Goal: Contribute content: Add original content to the website for others to see

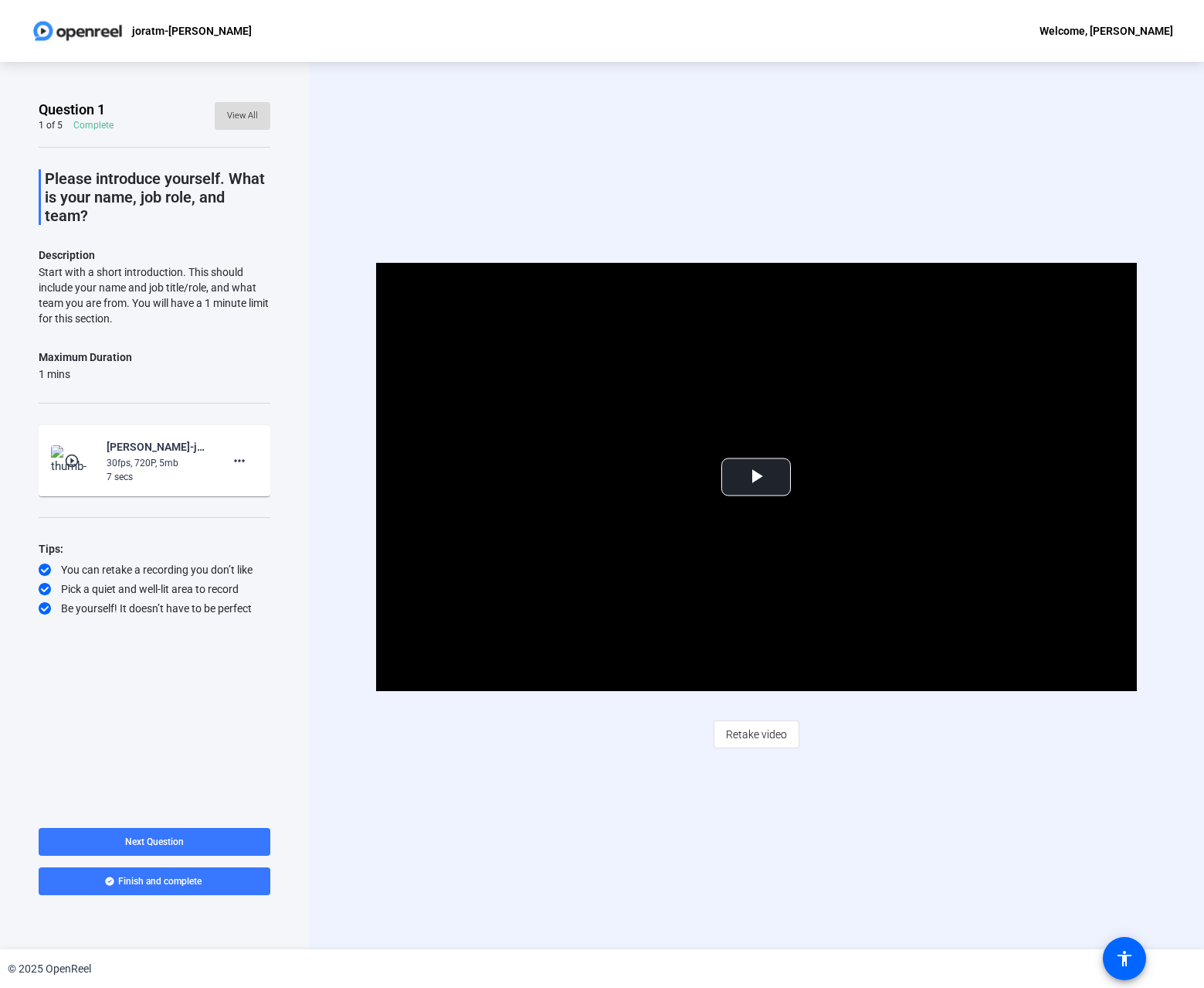
click at [249, 113] on span "View All" at bounding box center [242, 116] width 31 height 23
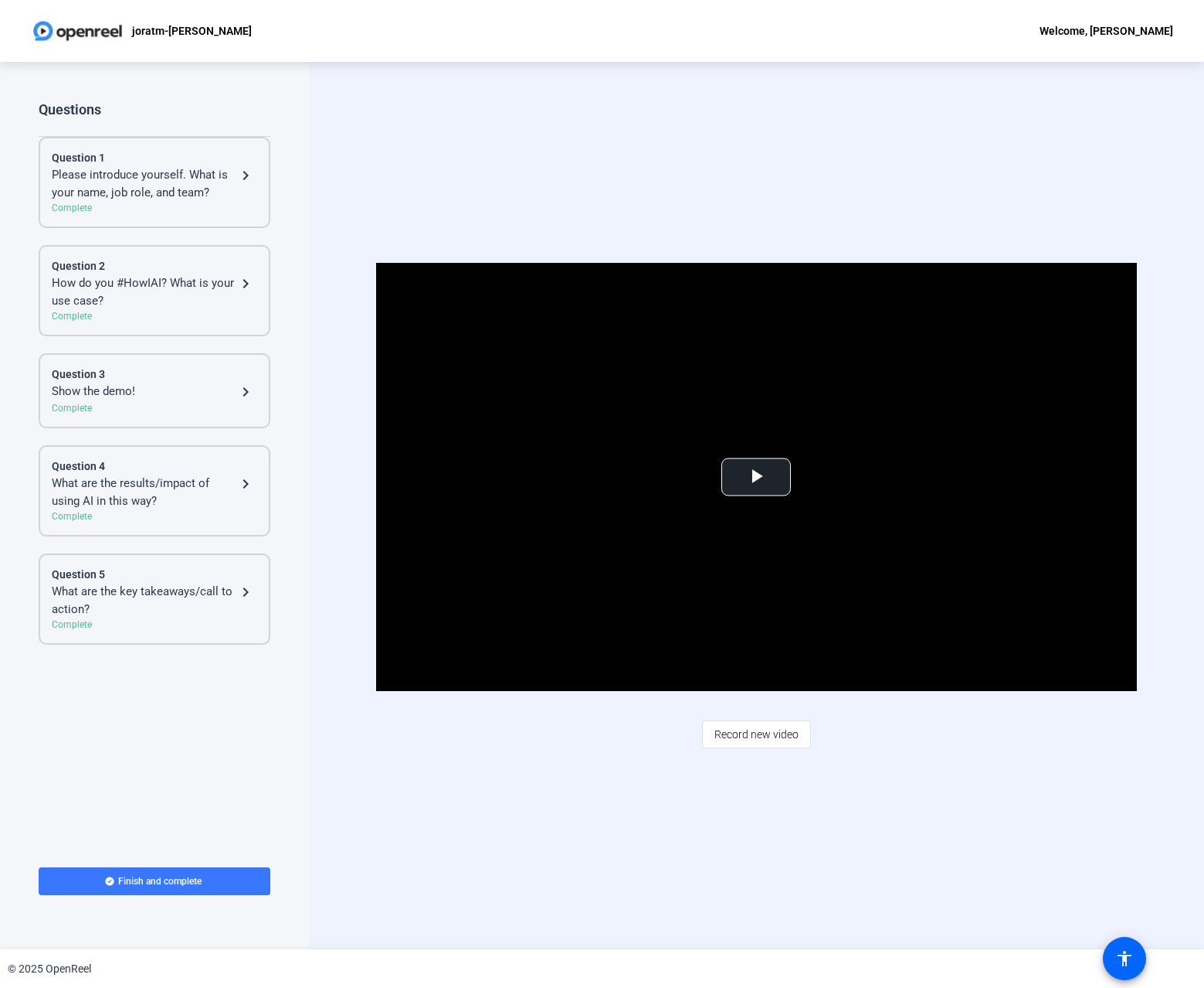
click at [133, 379] on div "Question 3" at bounding box center [154, 374] width 205 height 16
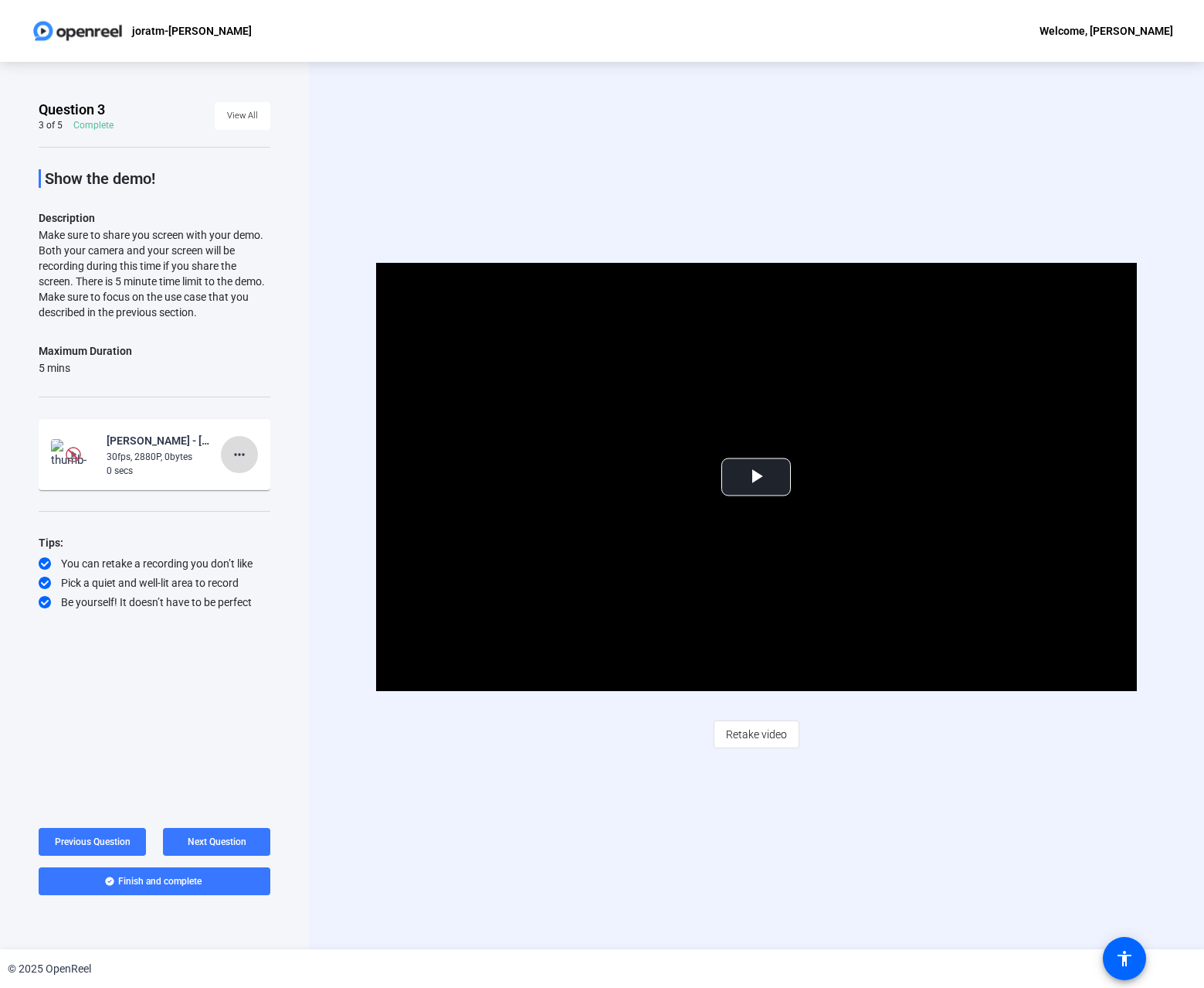
click at [238, 451] on mat-icon "more_horiz" at bounding box center [239, 454] width 18 height 19
click at [301, 200] on div at bounding box center [602, 494] width 1204 height 988
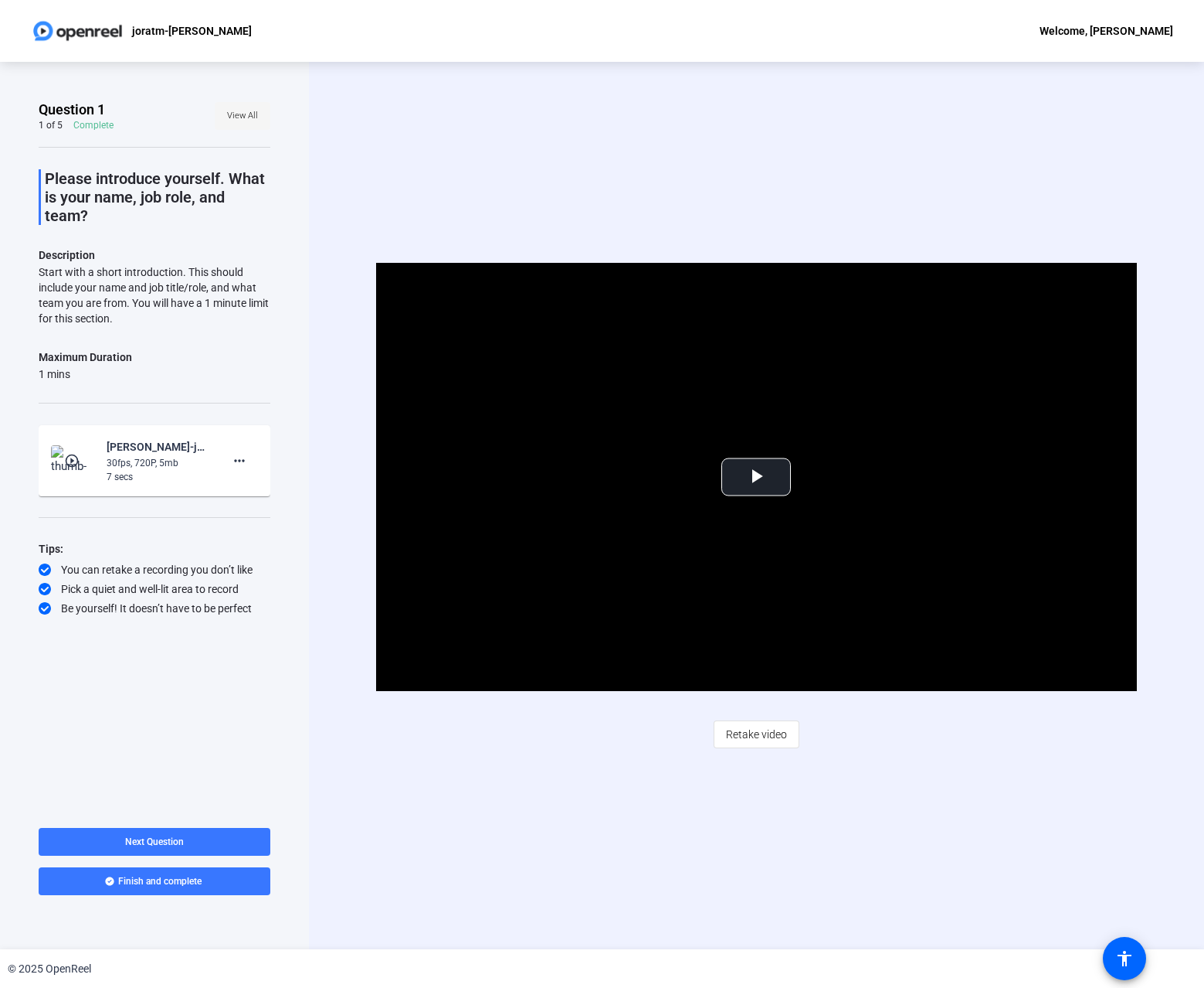
click at [244, 114] on span "View All" at bounding box center [242, 116] width 31 height 23
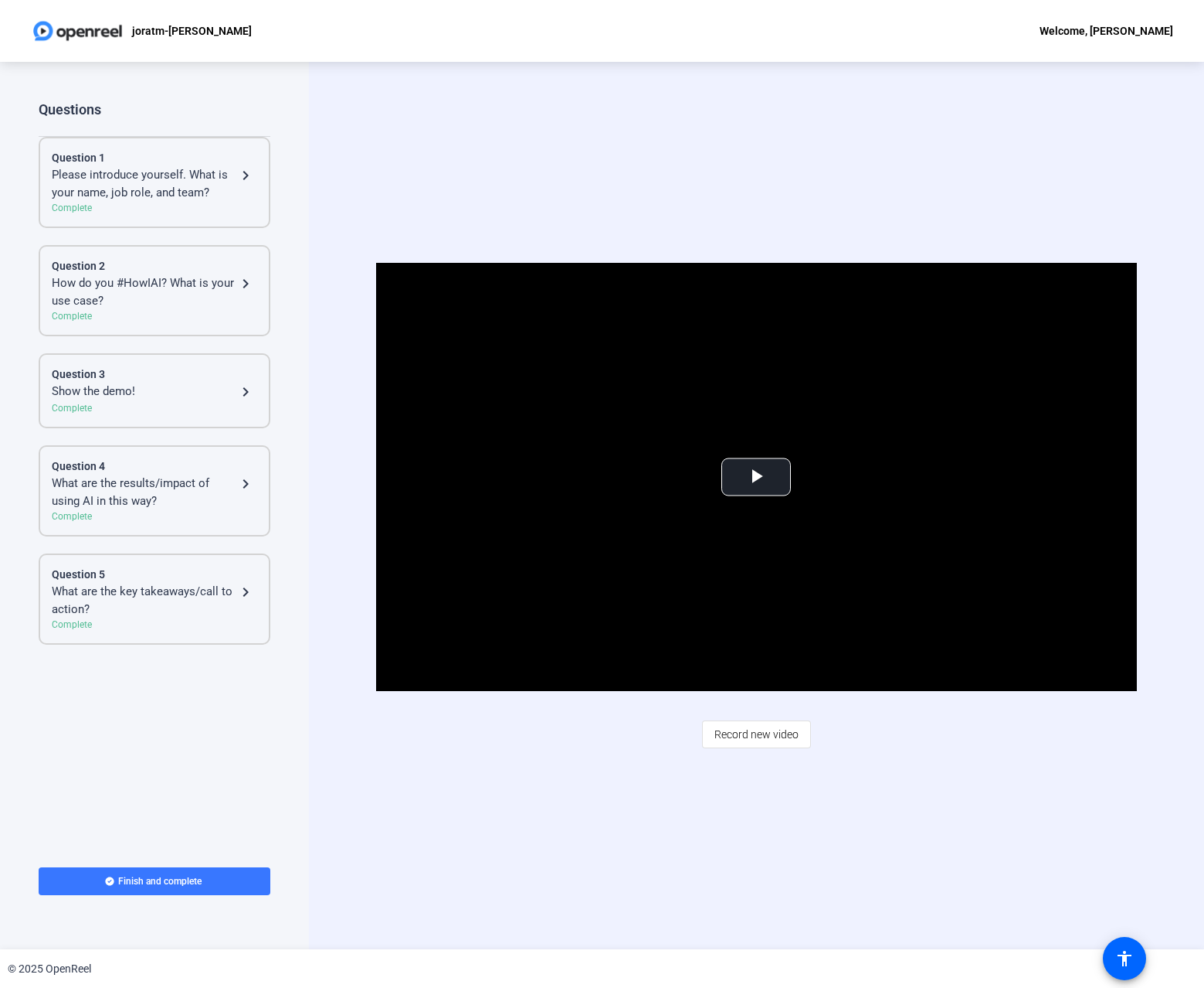
click at [163, 401] on div "Show the demo!" at bounding box center [144, 391] width 185 height 19
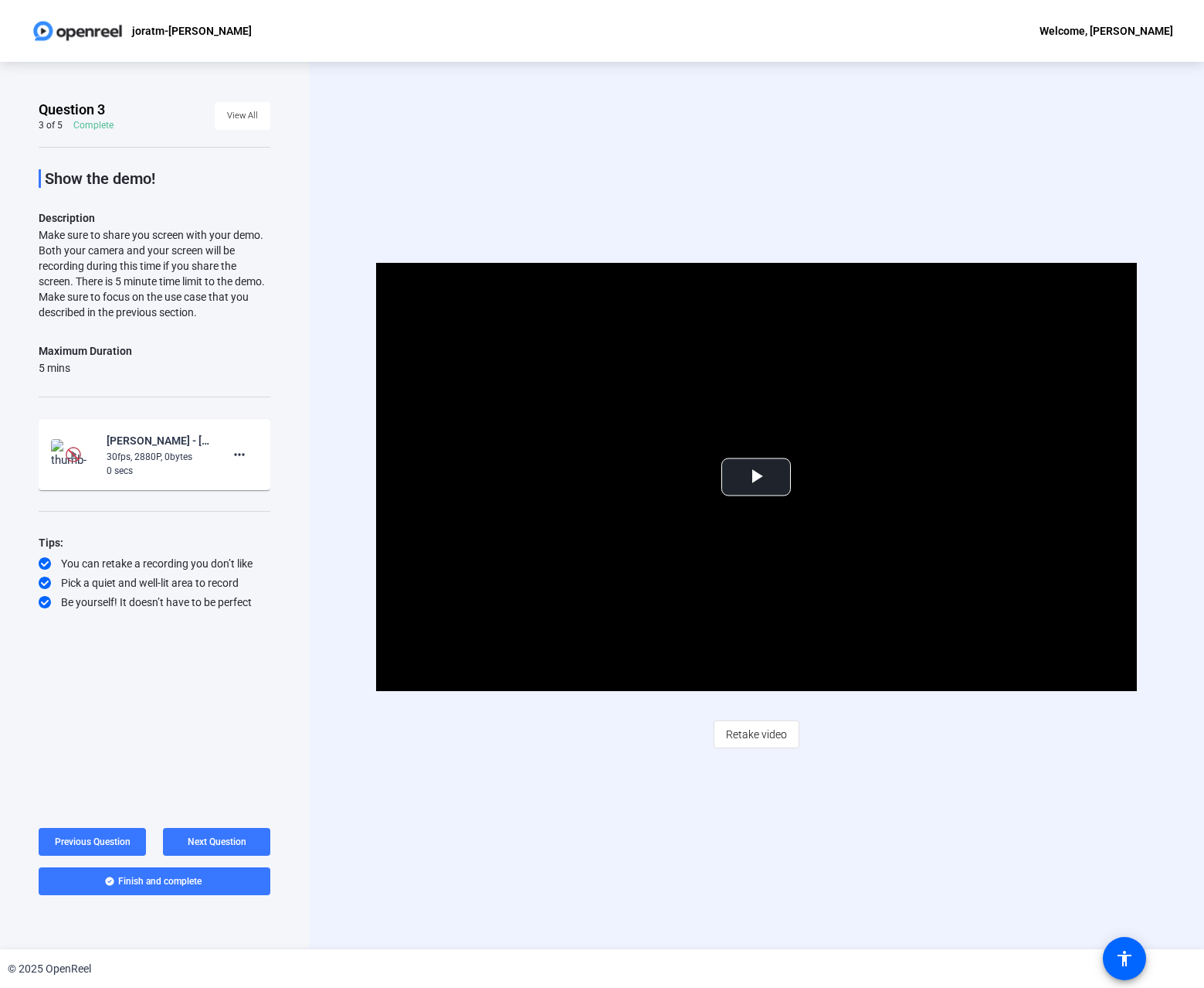
click at [290, 482] on div "Question 3 3 of 5 Complete View All Show the demo! Description Make sure to sha…" at bounding box center [154, 505] width 309 height 887
click at [160, 468] on div "0 secs" at bounding box center [158, 470] width 104 height 14
click at [158, 452] on div "30fps, 2880P, 0bytes" at bounding box center [158, 456] width 104 height 14
click at [244, 458] on mat-icon "more_horiz" at bounding box center [239, 454] width 18 height 19
click at [249, 484] on span "Delete clip" at bounding box center [264, 486] width 62 height 19
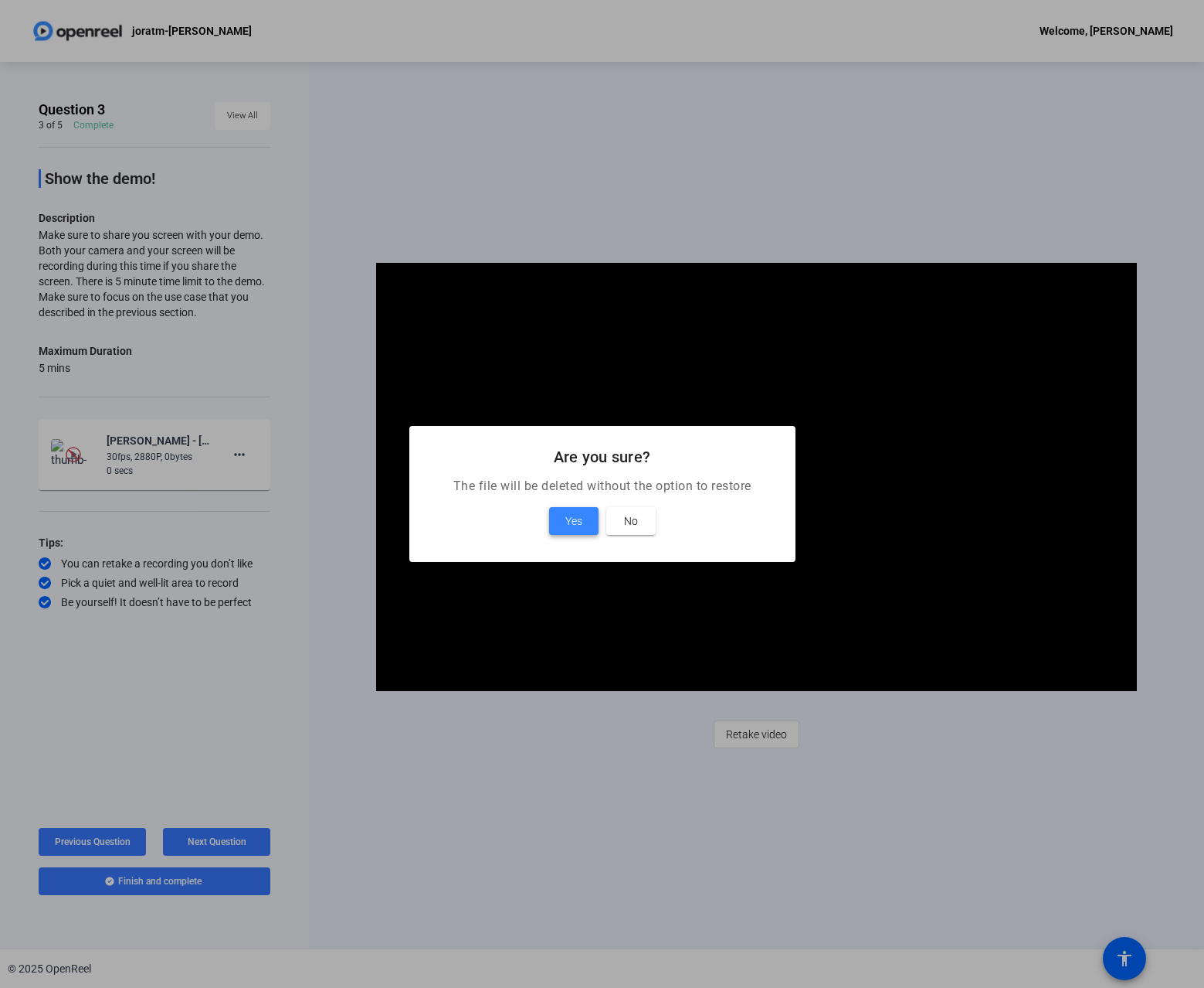
click at [567, 525] on span "Yes" at bounding box center [573, 521] width 17 height 19
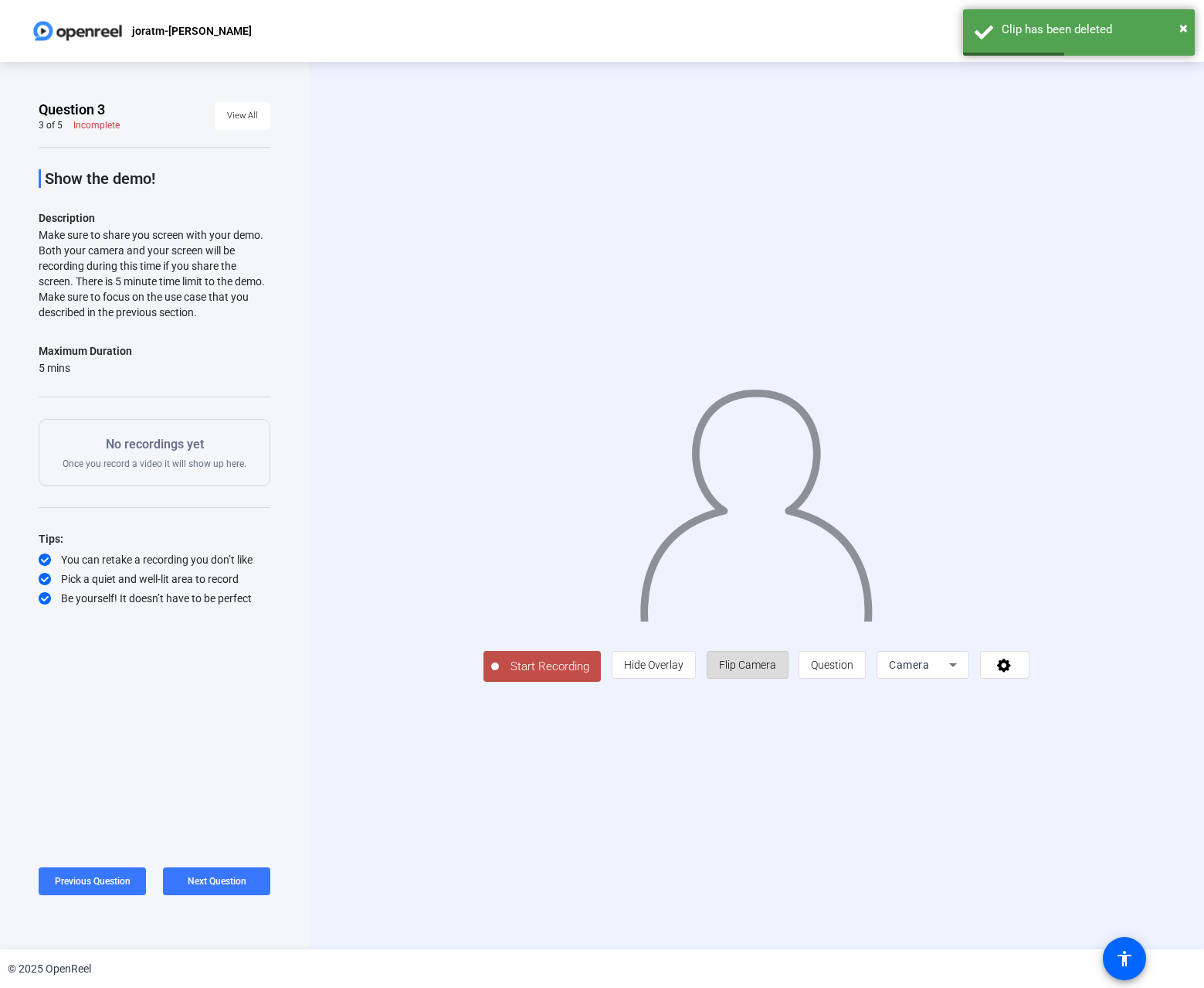
click at [788, 683] on span at bounding box center [748, 665] width 80 height 37
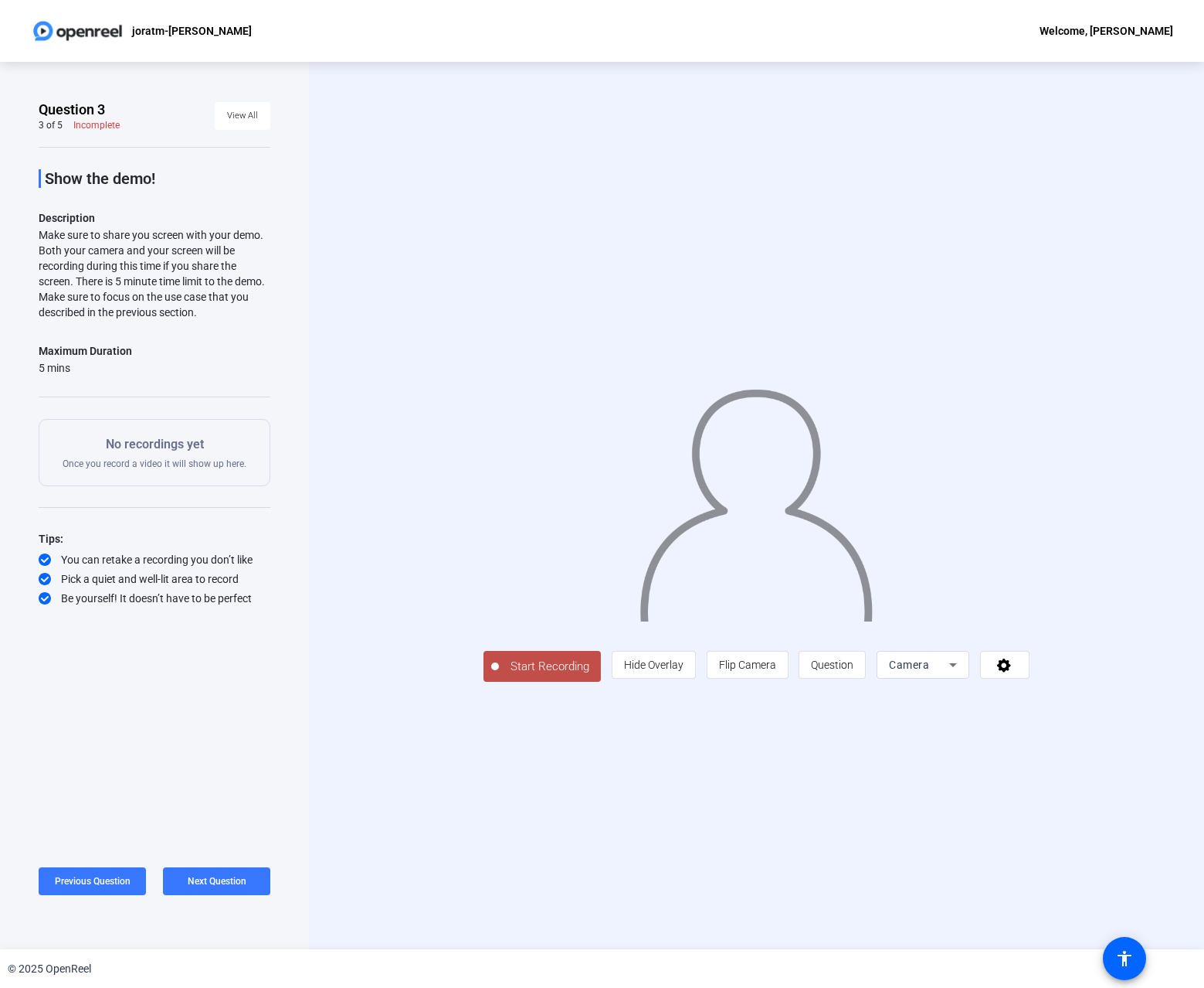
click at [949, 674] on div "Camera" at bounding box center [919, 664] width 60 height 19
click at [1034, 787] on mat-option "Screen" at bounding box center [1030, 786] width 92 height 31
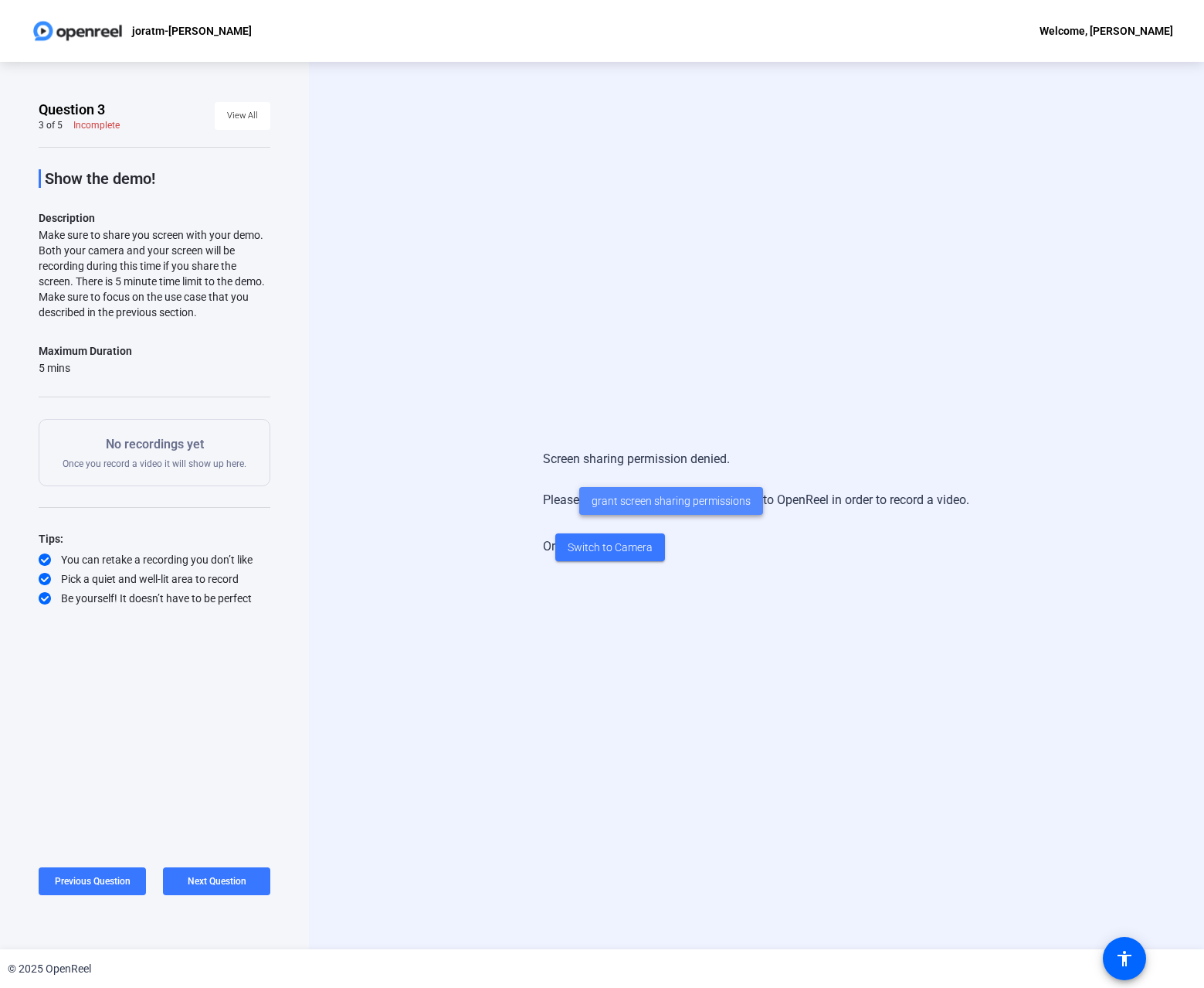
click at [703, 503] on span "grant screen sharing permissions" at bounding box center [672, 501] width 159 height 16
click at [701, 498] on span "grant screen sharing permissions" at bounding box center [672, 501] width 159 height 16
click at [683, 501] on span "grant screen sharing permissions" at bounding box center [672, 501] width 159 height 16
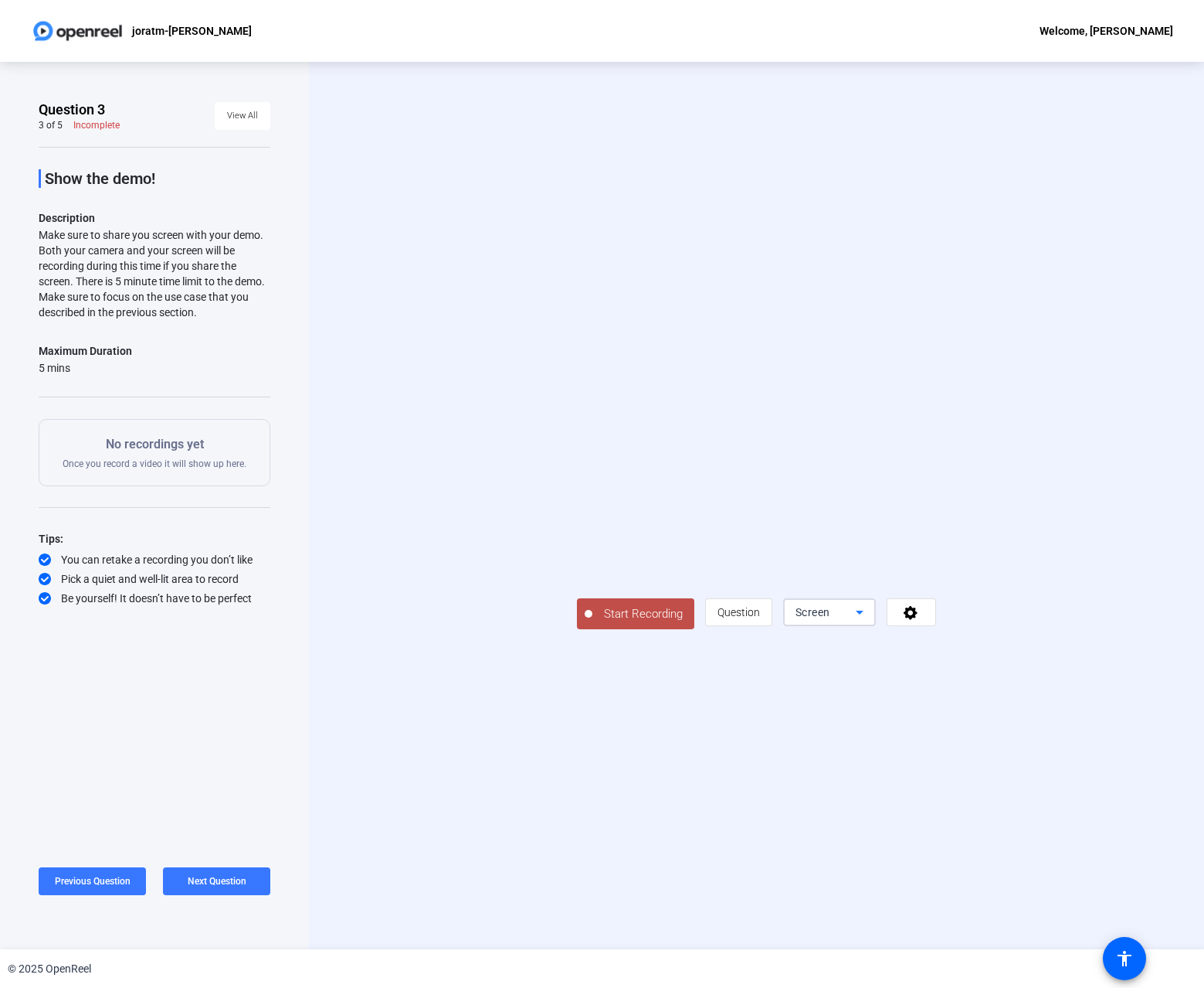
click at [869, 621] on icon at bounding box center [860, 611] width 18 height 19
click at [1062, 721] on div at bounding box center [602, 494] width 1204 height 988
click at [935, 631] on span at bounding box center [912, 612] width 48 height 37
click at [1122, 727] on div at bounding box center [602, 494] width 1204 height 988
click at [577, 629] on button "Start Recording" at bounding box center [635, 613] width 117 height 31
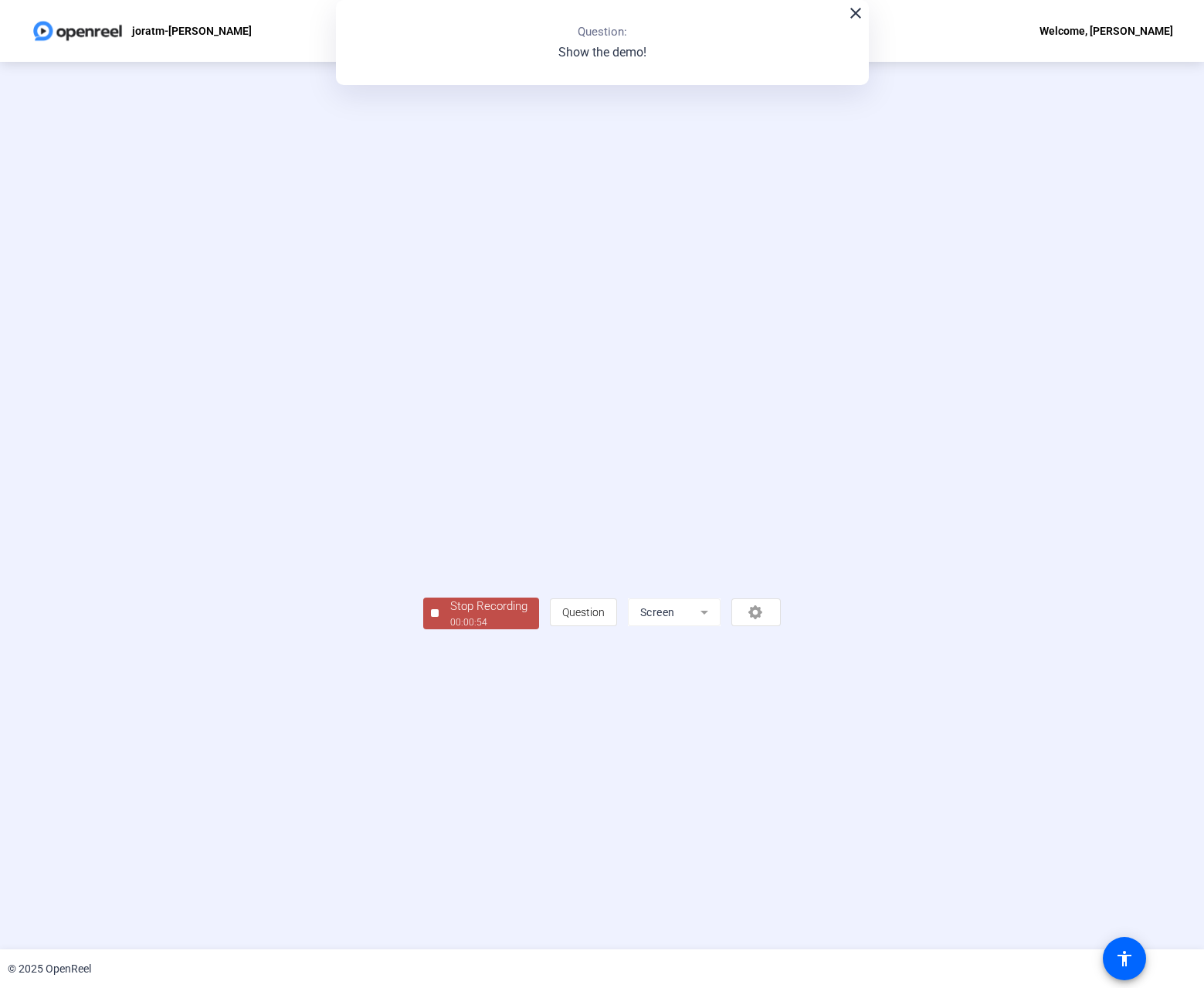
click at [450, 629] on div "00:00:54" at bounding box center [489, 622] width 77 height 14
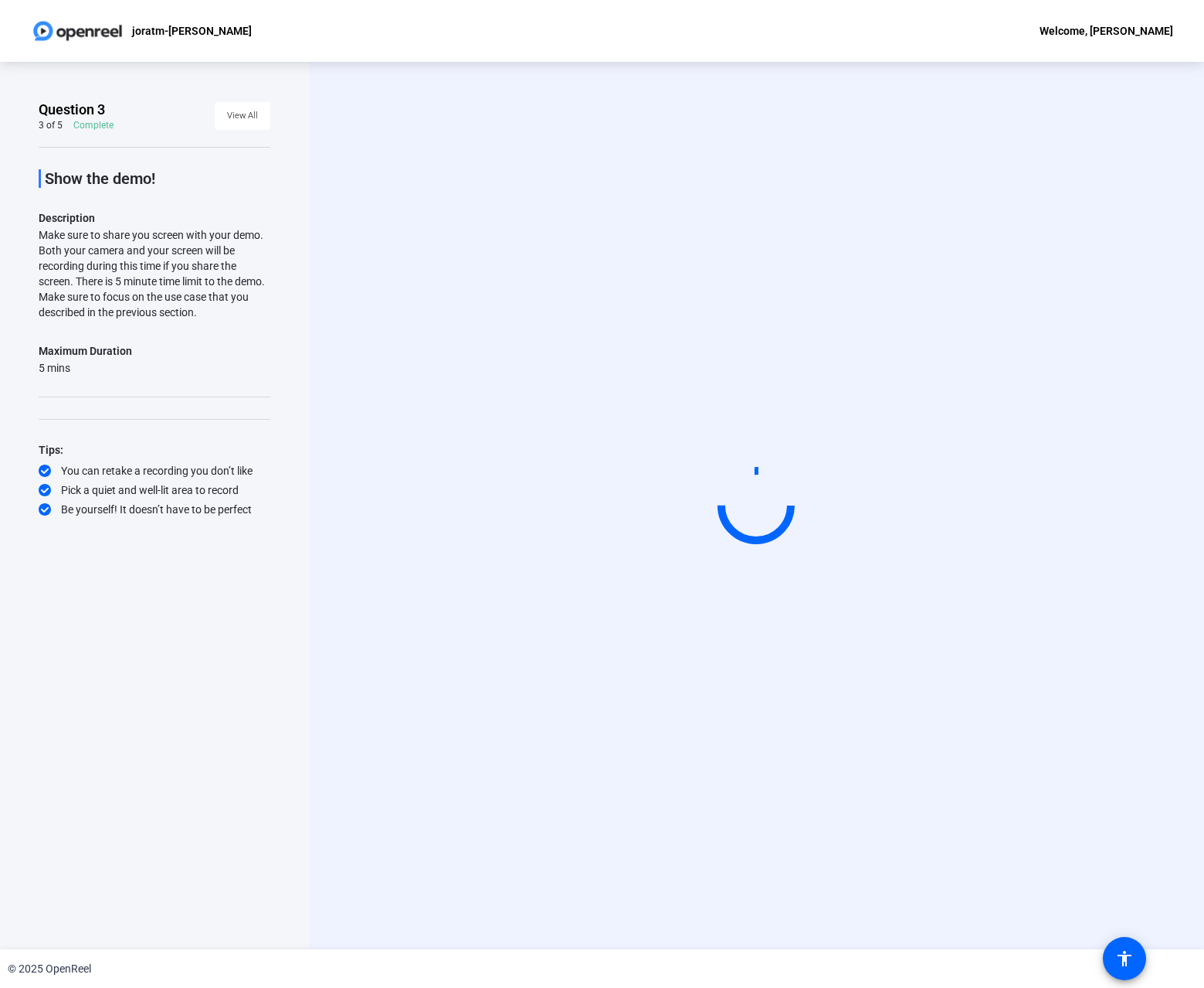
click at [812, 571] on video at bounding box center [756, 505] width 232 height 130
click at [809, 571] on video at bounding box center [756, 505] width 232 height 130
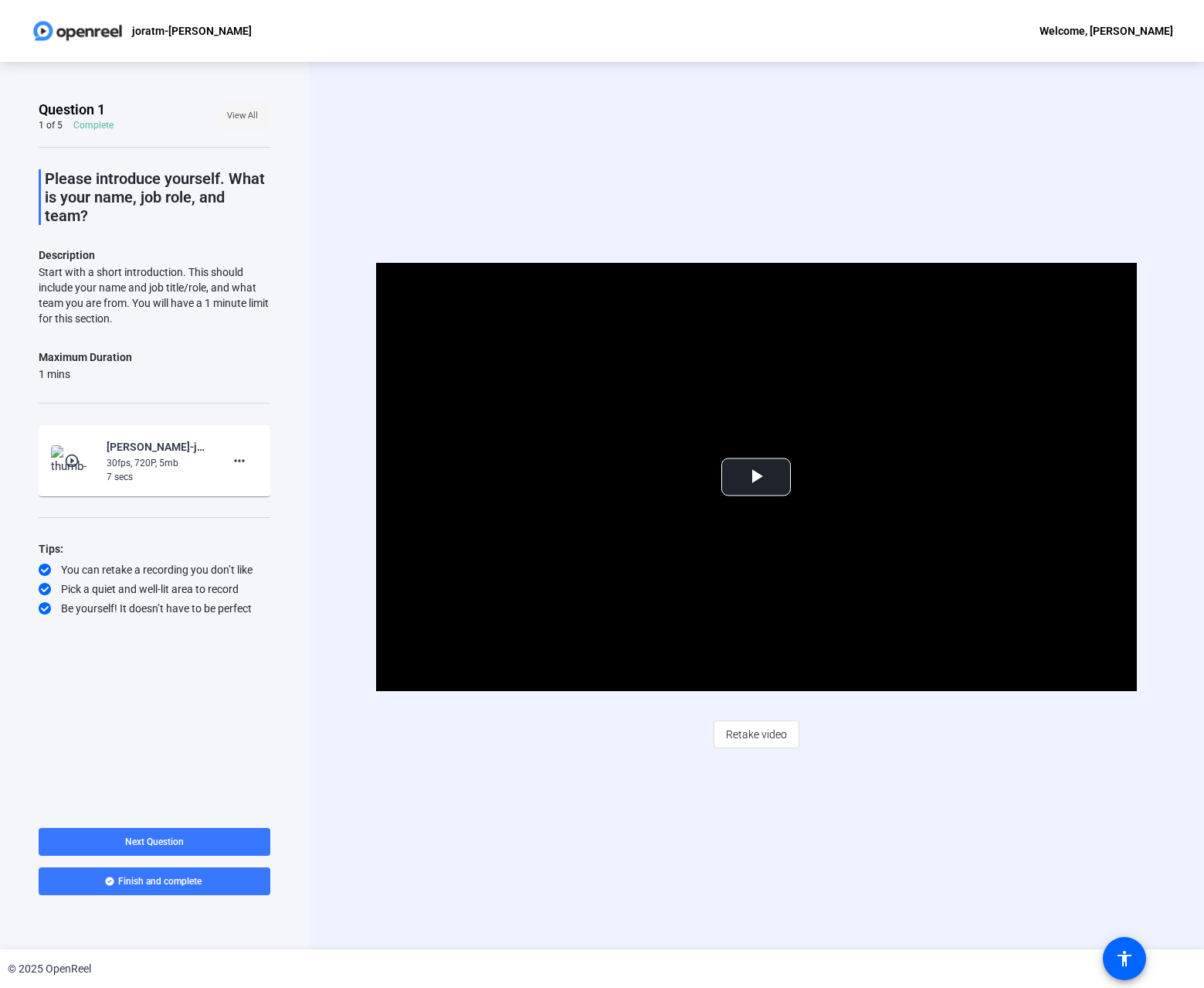
click at [235, 122] on span "View All" at bounding box center [242, 116] width 31 height 23
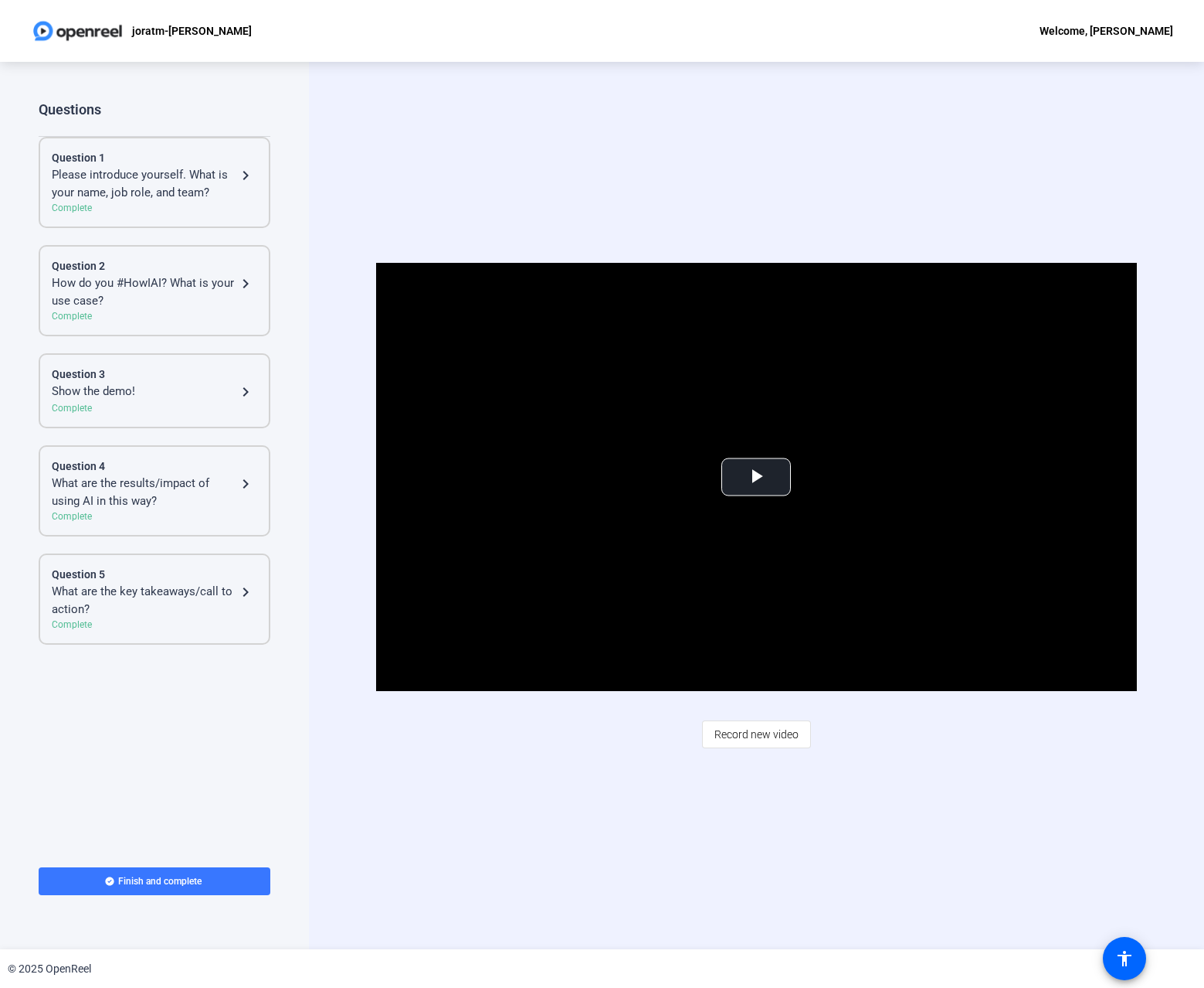
click at [138, 374] on div "Question 3" at bounding box center [154, 374] width 205 height 16
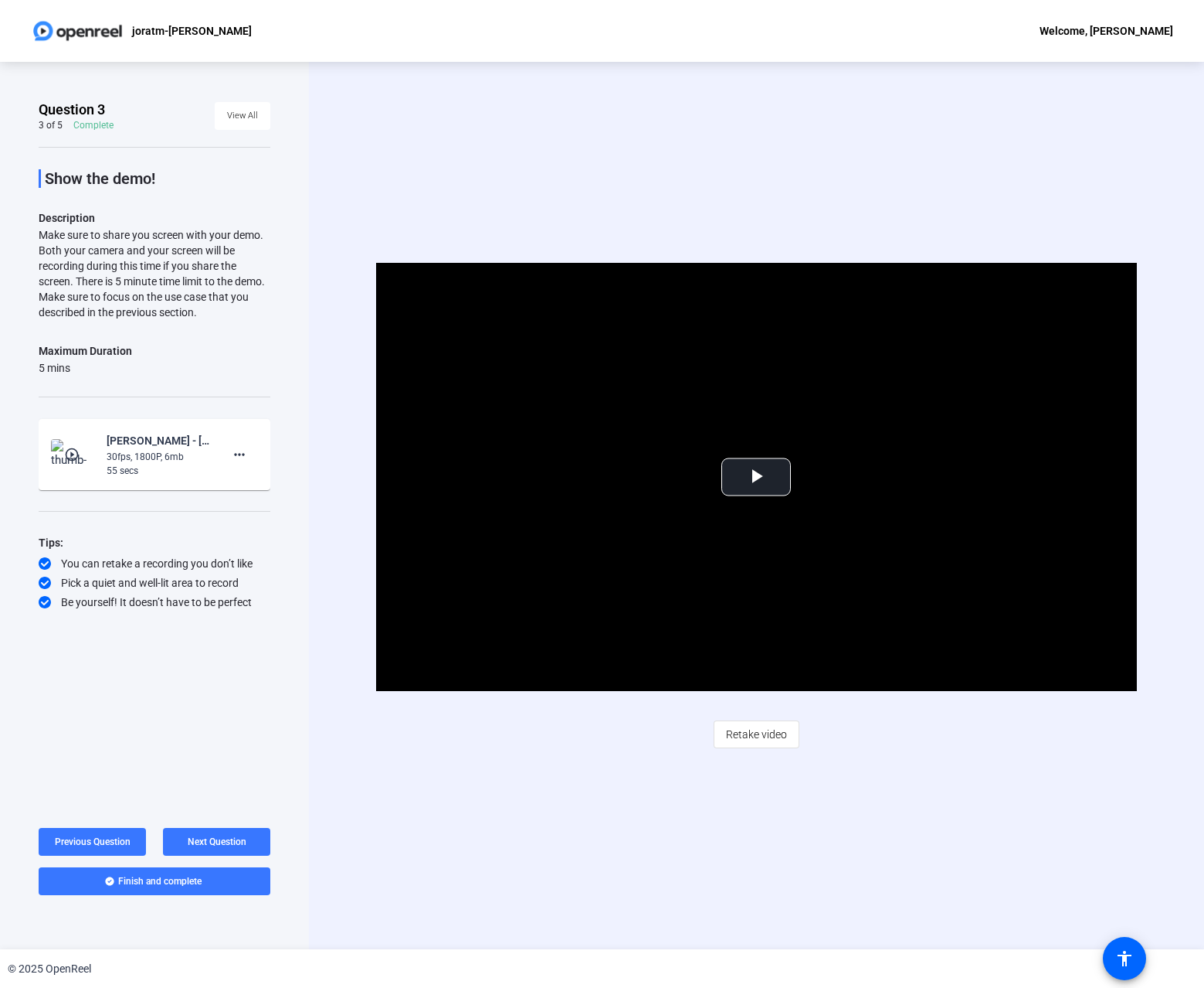
click at [74, 451] on mat-icon "play_circle_outline" at bounding box center [73, 454] width 18 height 15
click at [756, 477] on span "Video Player" at bounding box center [756, 477] width 0 height 0
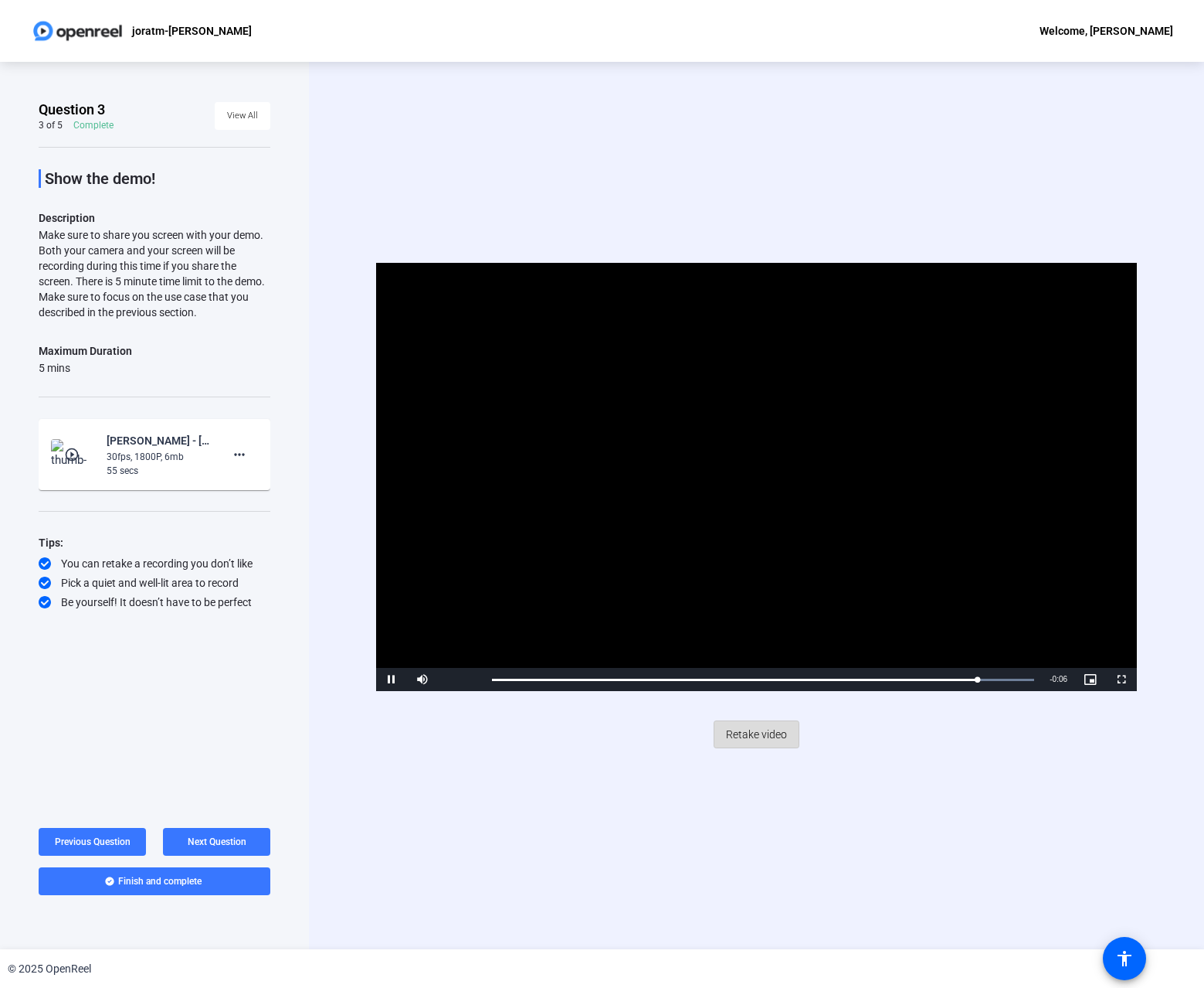
click at [752, 735] on span "Retake video" at bounding box center [757, 734] width 61 height 29
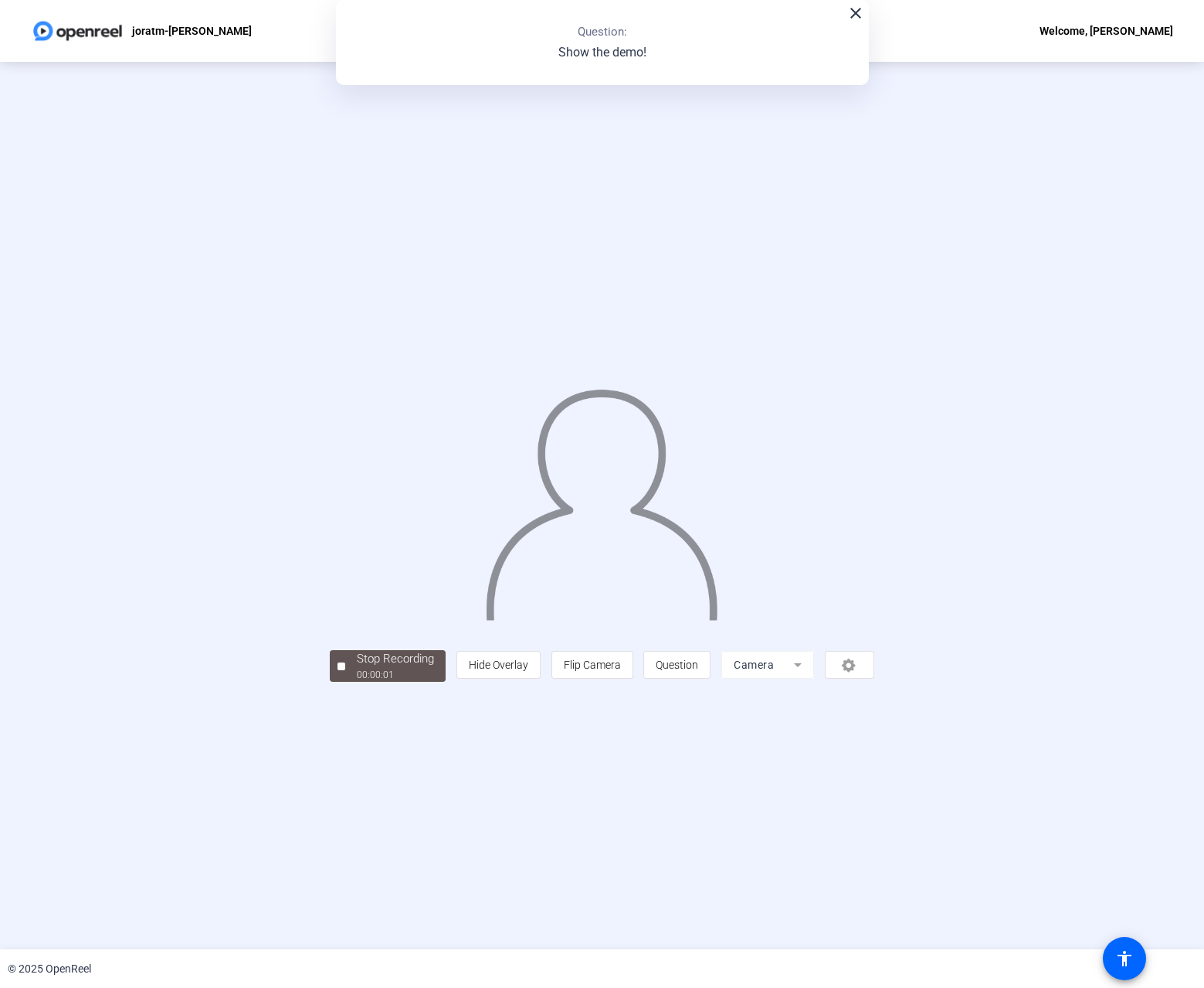
click at [814, 678] on mat-form-field "Camera" at bounding box center [767, 665] width 92 height 28
click at [357, 668] on div "Stop Recording" at bounding box center [396, 659] width 77 height 18
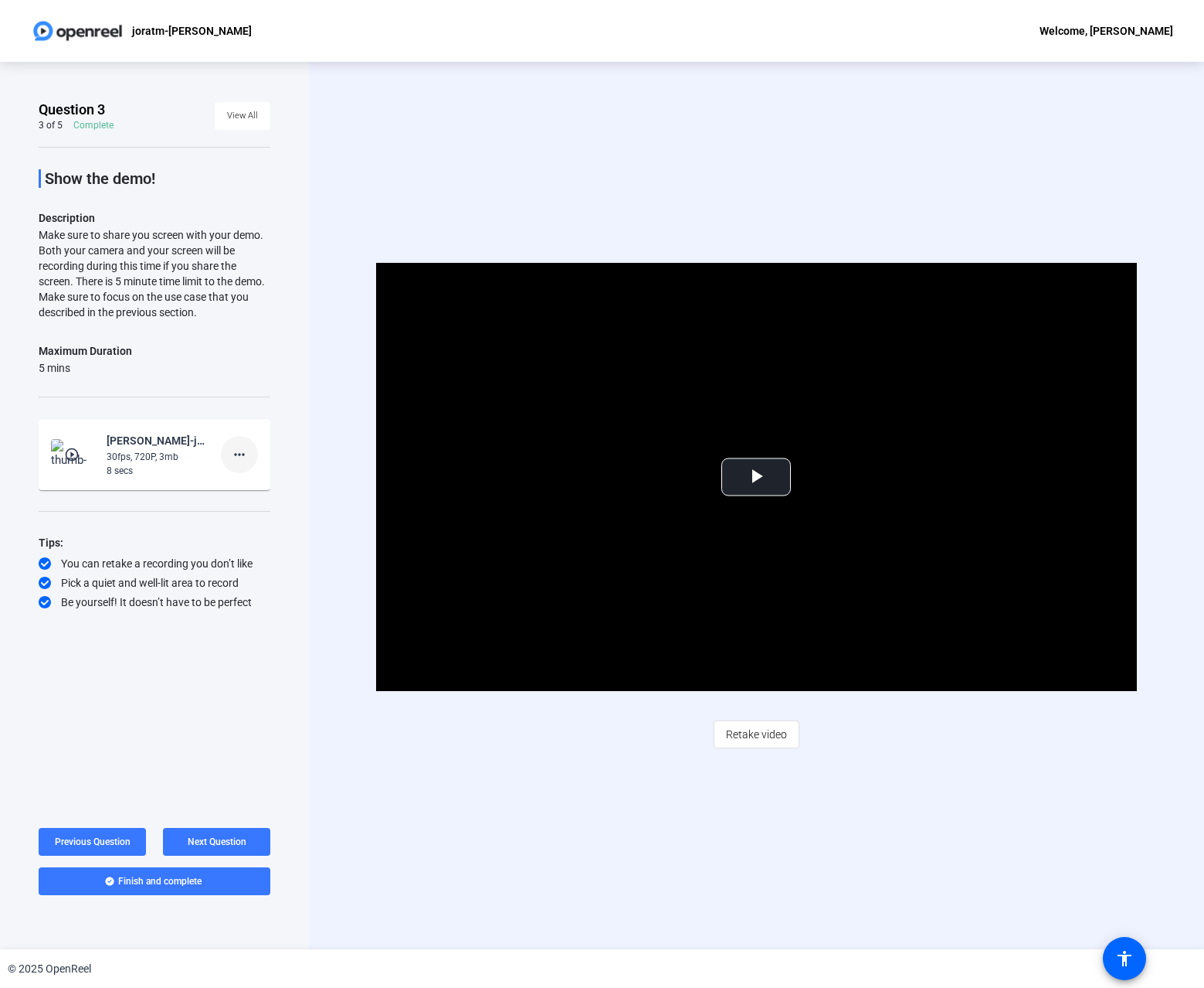
click at [244, 455] on mat-icon "more_horiz" at bounding box center [239, 454] width 18 height 19
click at [254, 484] on span "Delete clip" at bounding box center [264, 486] width 62 height 19
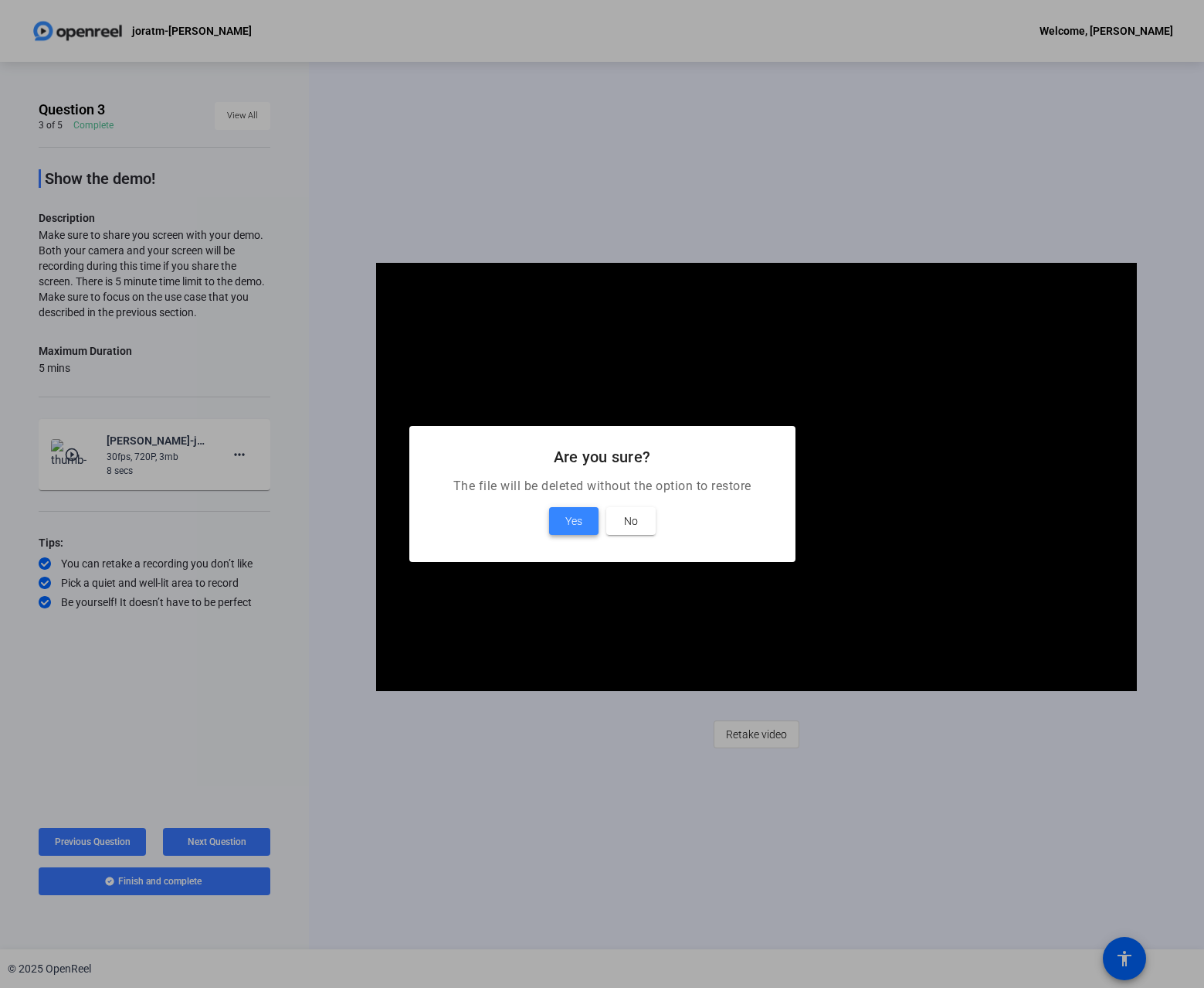
click at [572, 518] on span "Yes" at bounding box center [573, 521] width 17 height 19
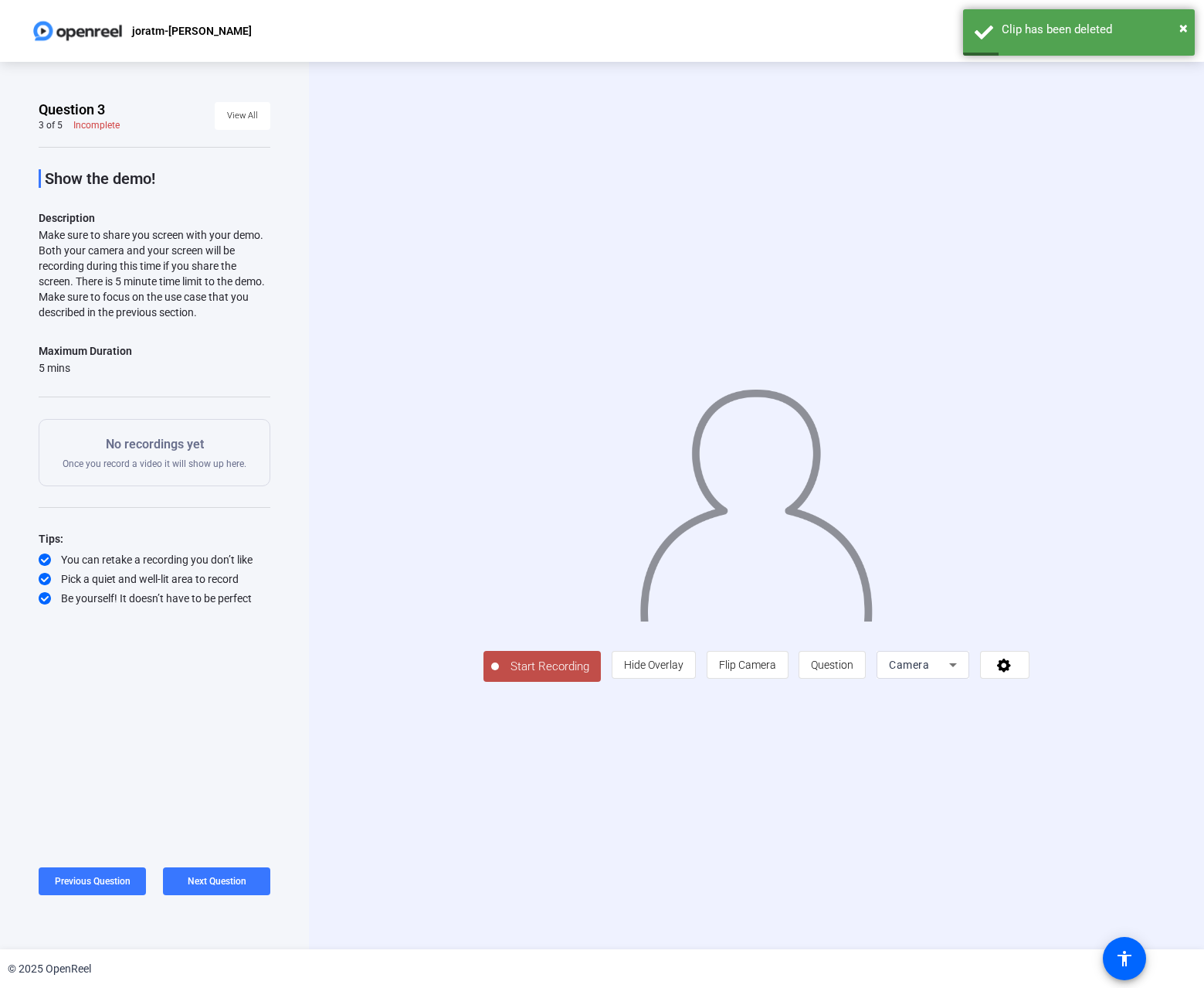
click at [949, 674] on div "Camera" at bounding box center [919, 664] width 60 height 19
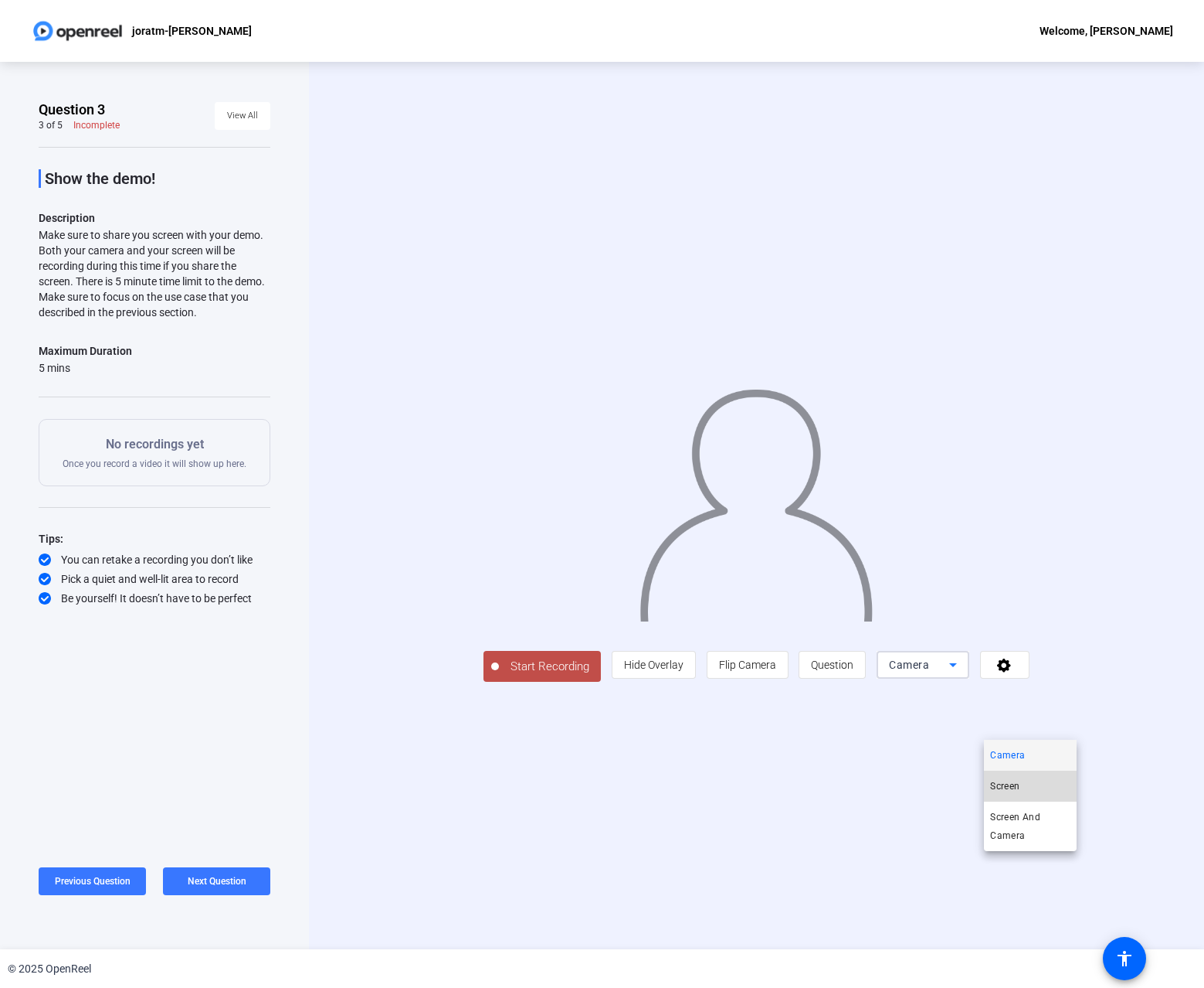
click at [1025, 780] on mat-option "Screen" at bounding box center [1030, 786] width 92 height 31
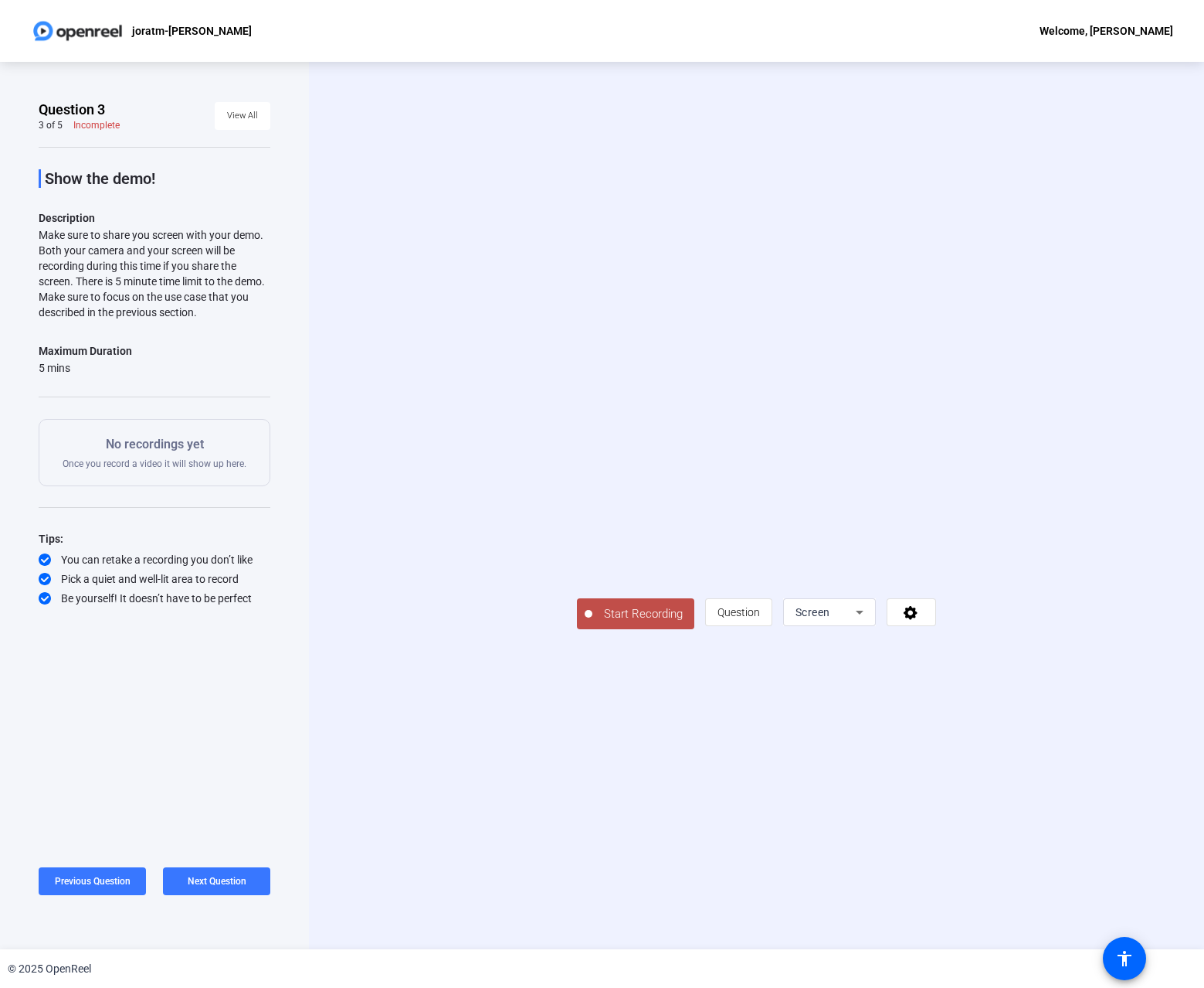
click at [593, 623] on span "Start Recording" at bounding box center [643, 614] width 102 height 18
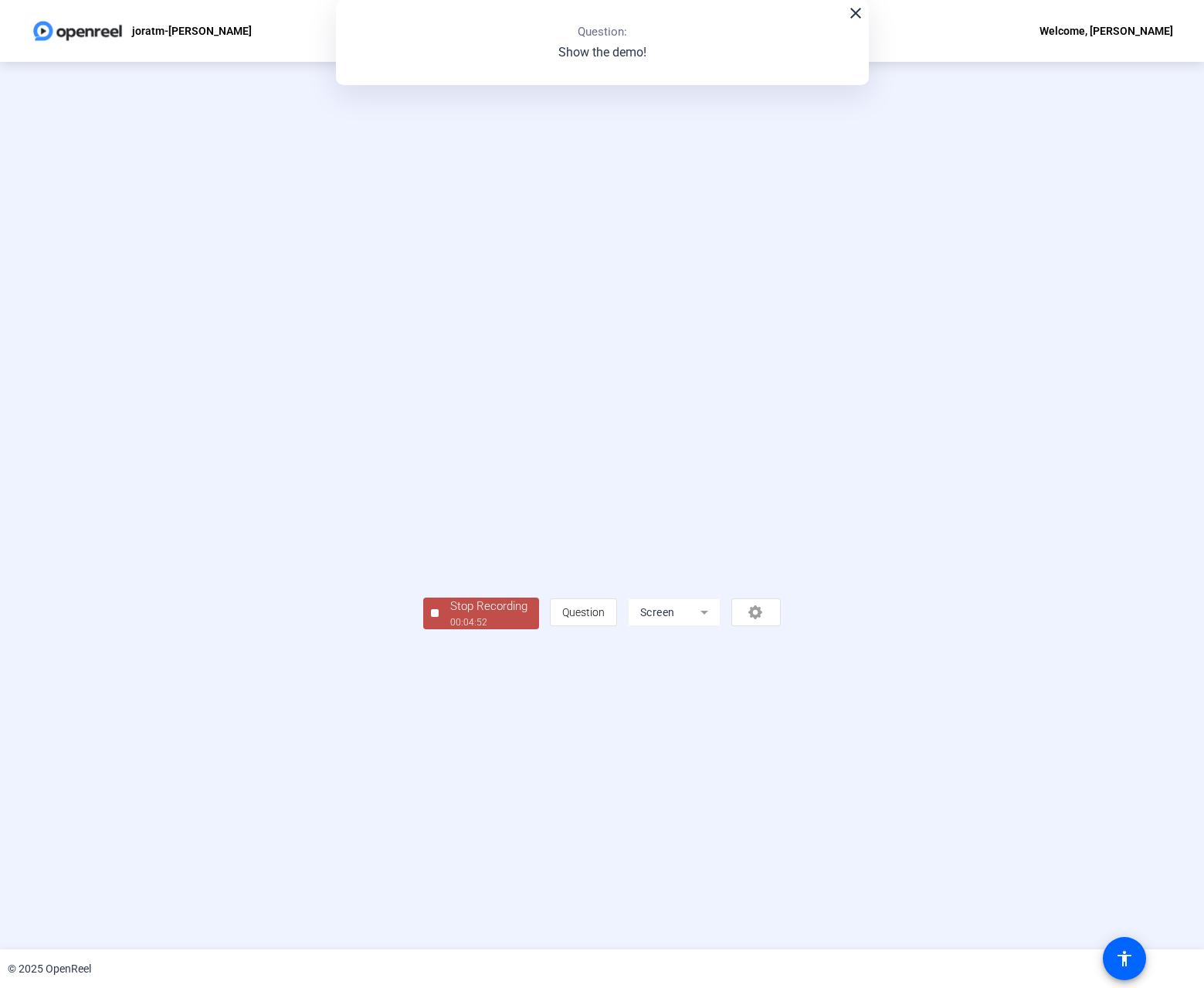
click at [450, 615] on div "Stop Recording" at bounding box center [489, 606] width 77 height 18
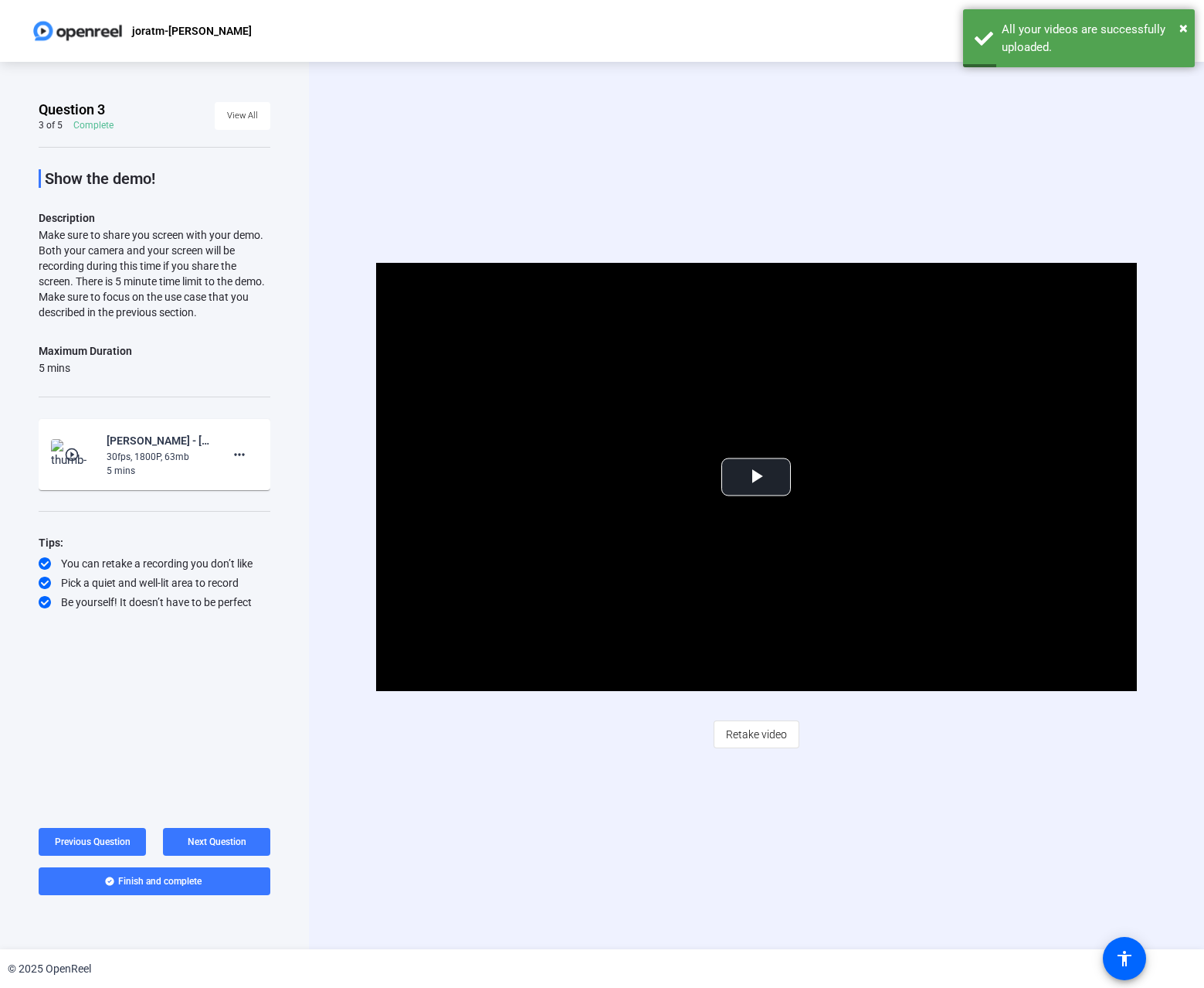
click at [78, 453] on mat-icon "play_circle_outline" at bounding box center [73, 454] width 18 height 15
click at [756, 477] on span "Video Player" at bounding box center [756, 477] width 0 height 0
